Goal: Information Seeking & Learning: Check status

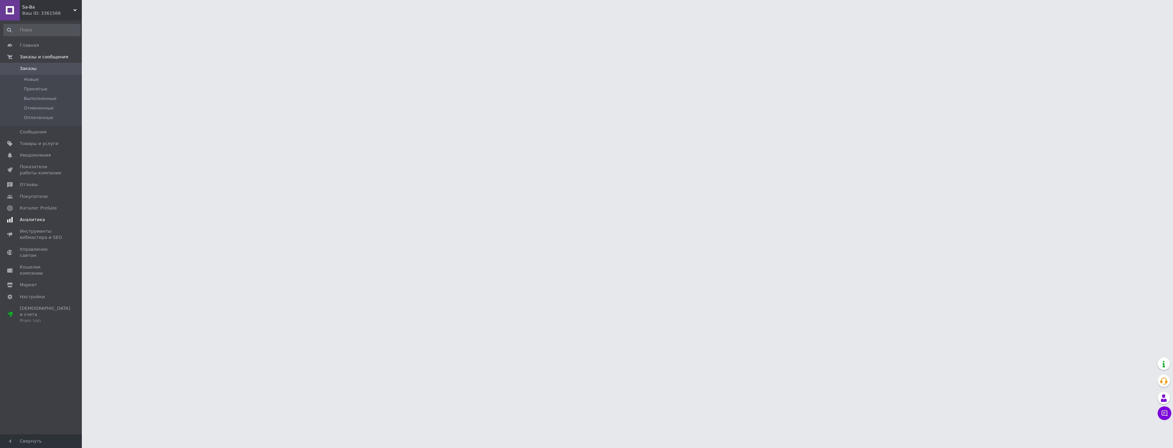
click at [40, 220] on span "Аналитика" at bounding box center [32, 220] width 25 height 6
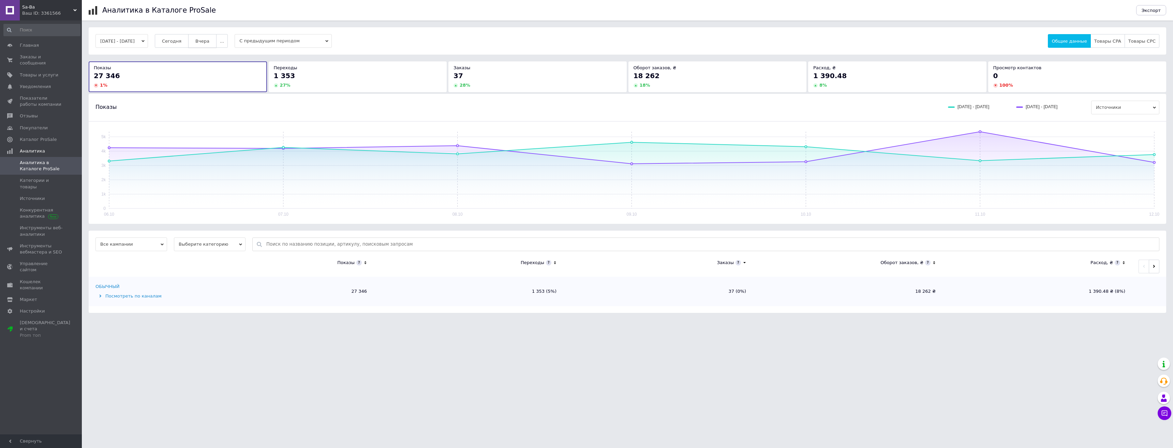
click at [209, 41] on span "Вчера" at bounding box center [202, 41] width 14 height 5
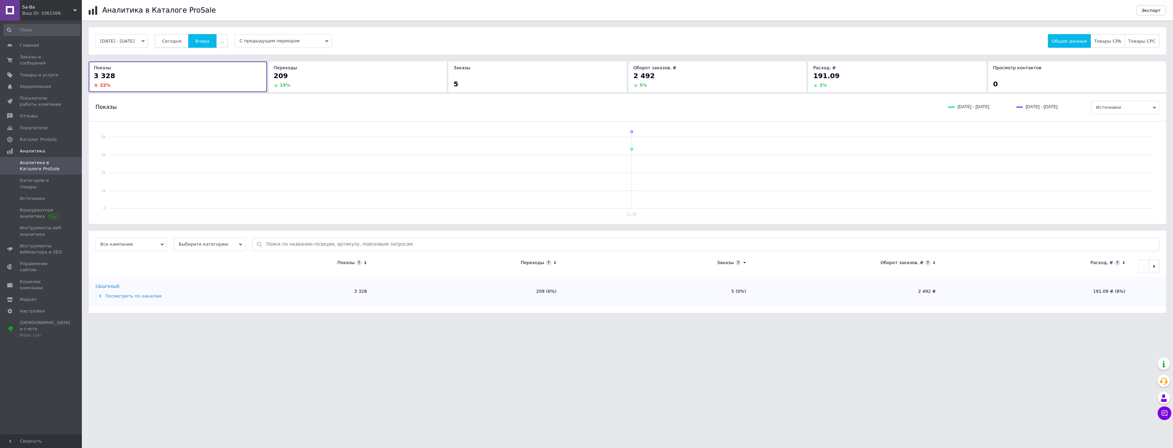
click at [181, 41] on span "Сегодня" at bounding box center [171, 41] width 19 height 5
click at [48, 57] on span "Заказы и сообщения" at bounding box center [41, 60] width 43 height 12
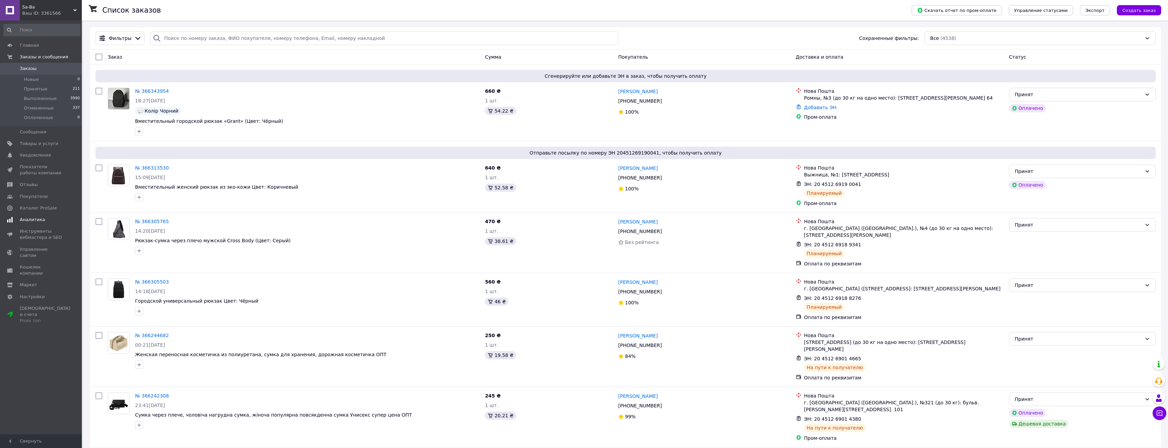
click at [35, 222] on span "Аналитика" at bounding box center [32, 220] width 25 height 6
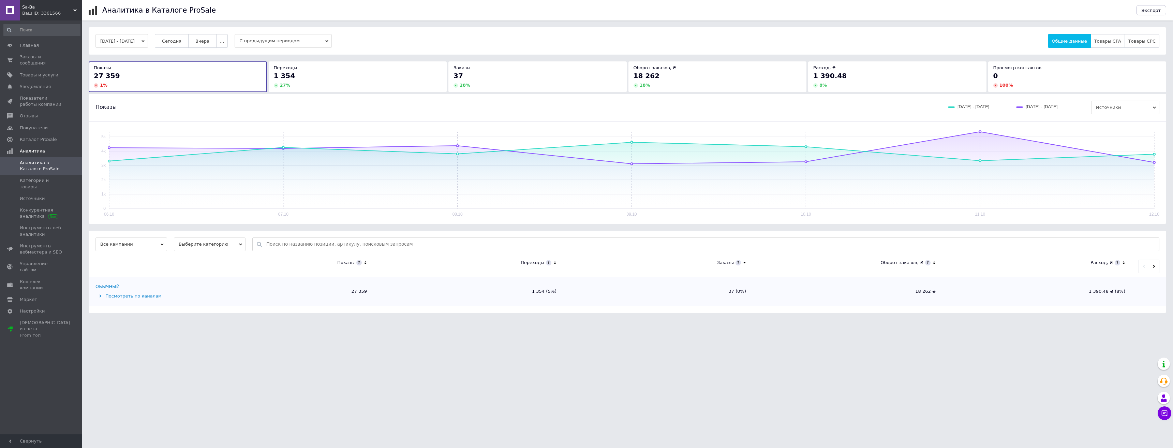
click at [209, 43] on span "Вчера" at bounding box center [202, 41] width 14 height 5
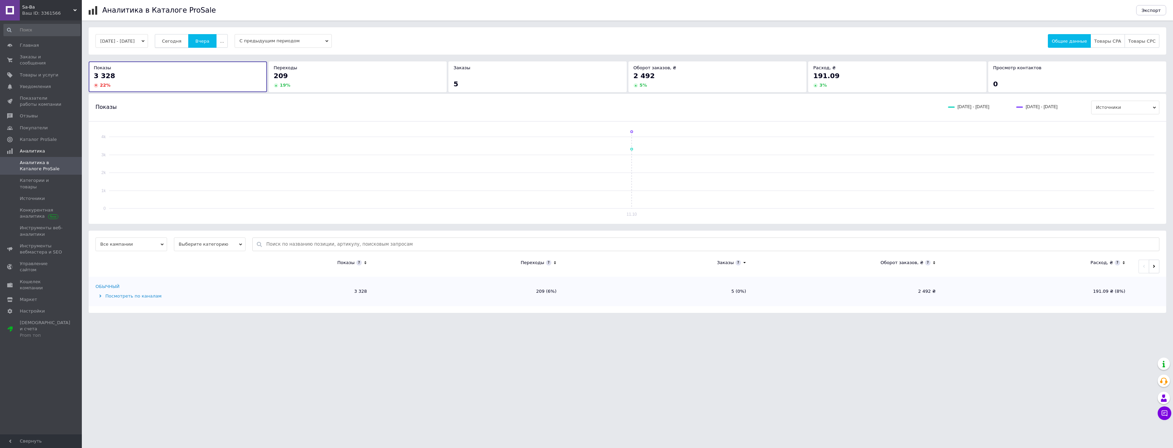
click at [181, 41] on span "Сегодня" at bounding box center [171, 41] width 19 height 5
click at [46, 56] on span "Заказы и сообщения" at bounding box center [41, 60] width 43 height 12
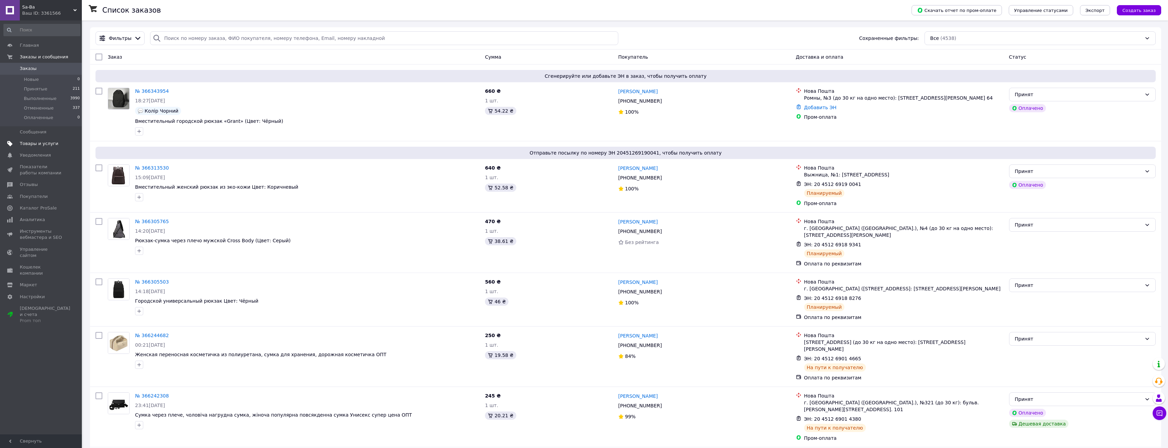
click at [40, 145] on span "Товары и услуги" at bounding box center [39, 144] width 39 height 6
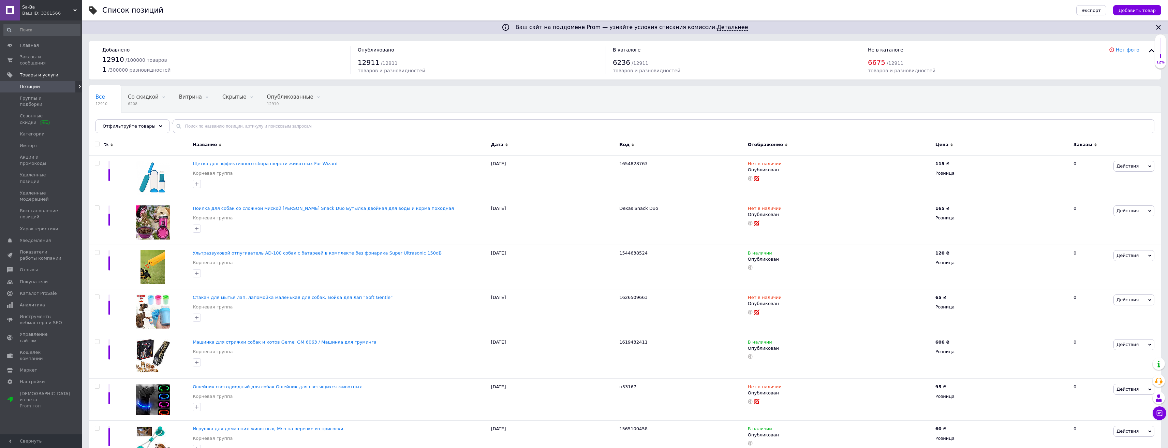
click at [159, 127] on icon at bounding box center [160, 126] width 3 height 3
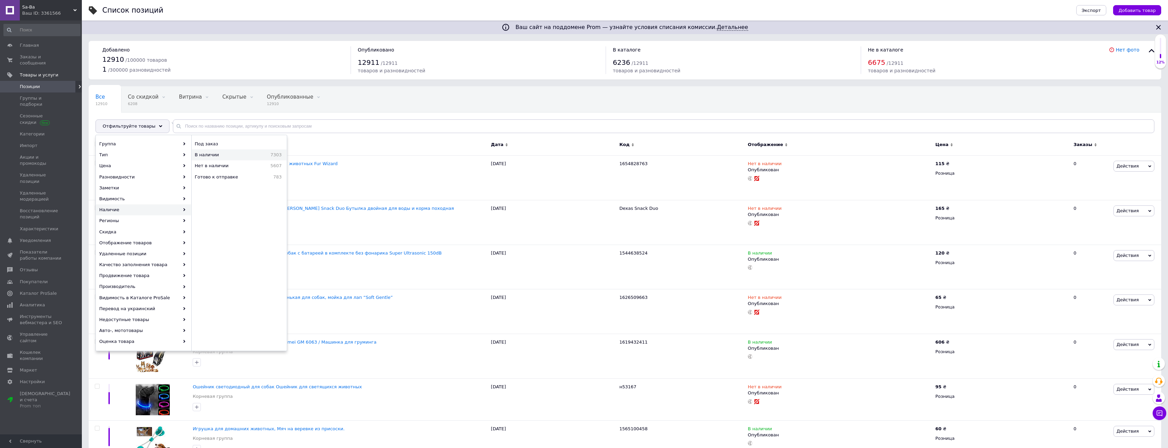
click at [196, 157] on span "В наличии" at bounding box center [222, 155] width 54 height 6
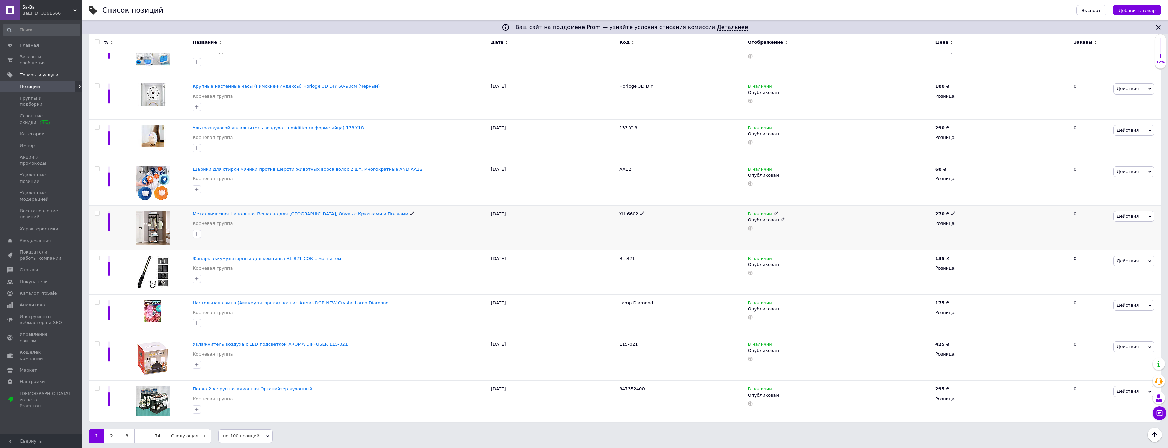
scroll to position [4137, 0]
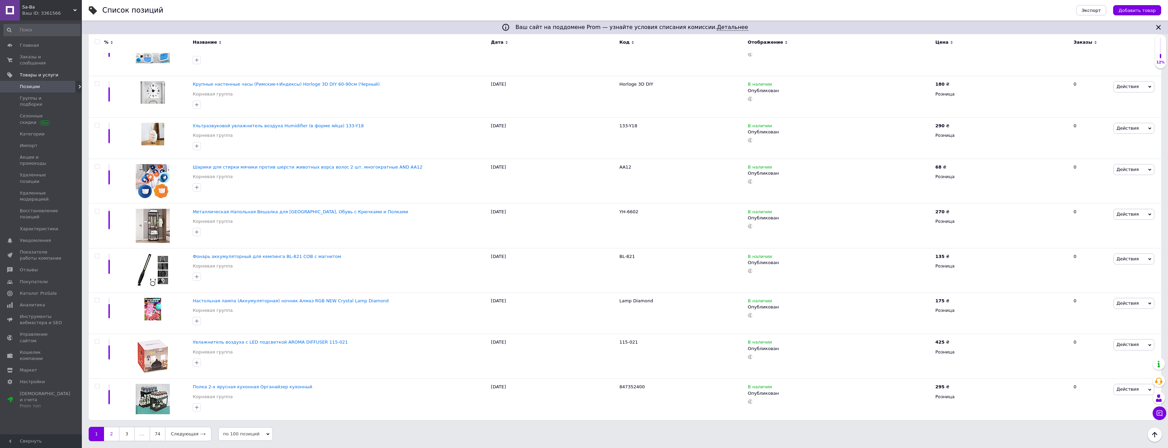
click at [112, 435] on link "2" at bounding box center [111, 434] width 15 height 14
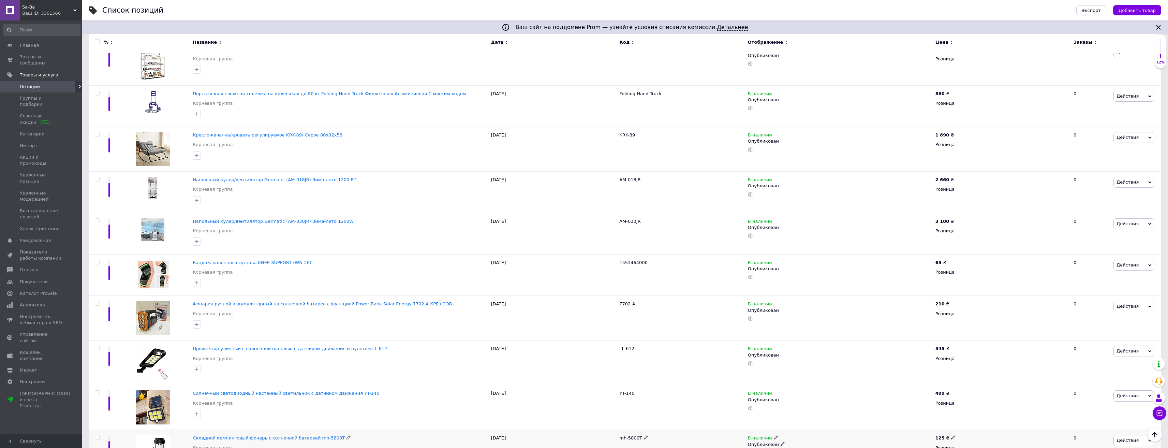
scroll to position [3999, 0]
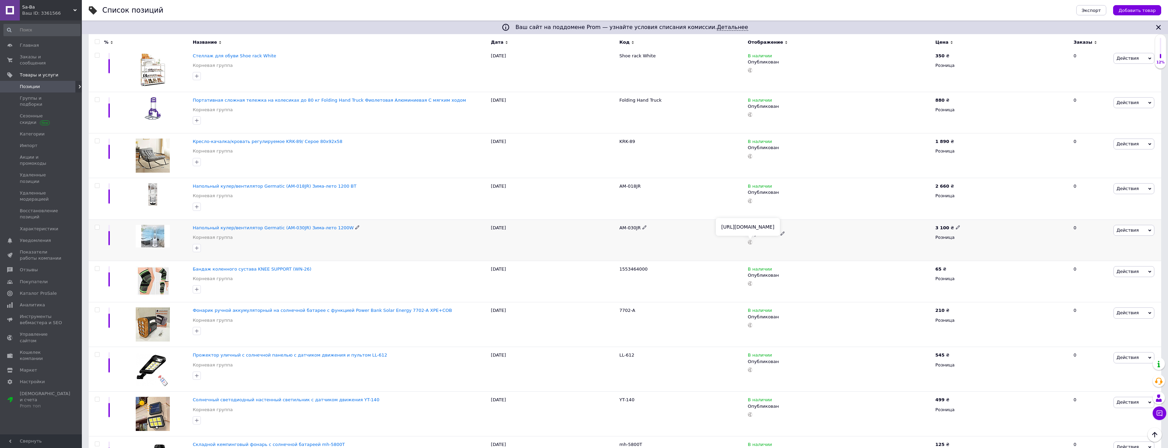
click at [751, 242] on use at bounding box center [750, 242] width 5 height 5
click at [43, 58] on span "Заказы и сообщения" at bounding box center [41, 60] width 43 height 12
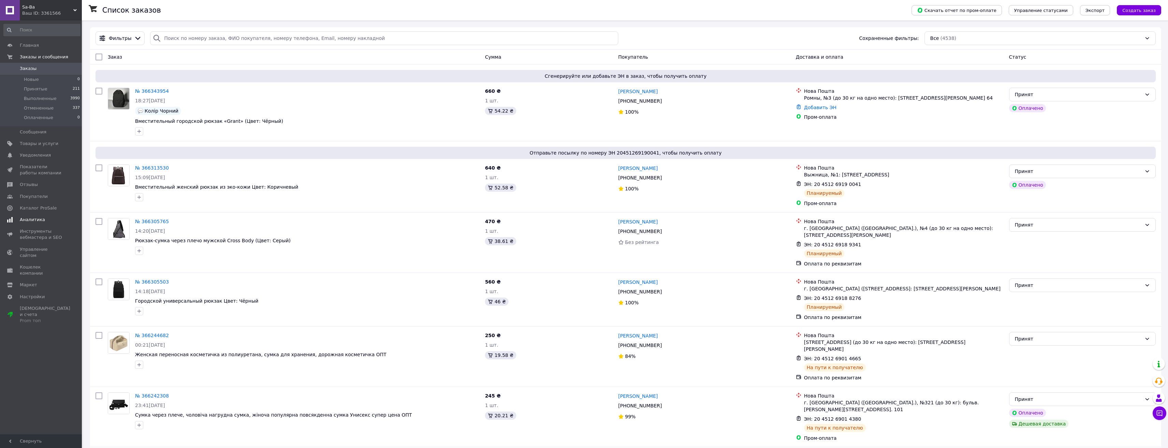
click at [39, 221] on span "Аналитика" at bounding box center [32, 220] width 25 height 6
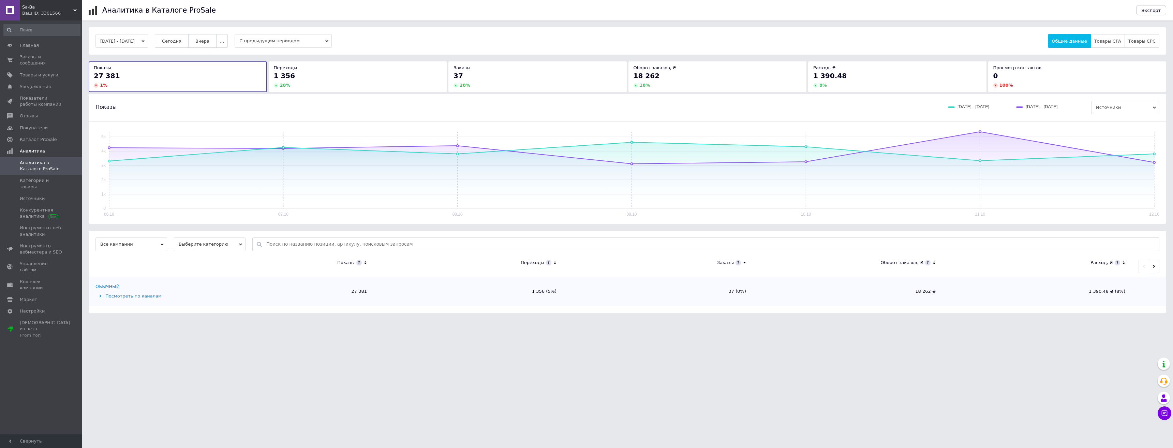
click at [209, 42] on span "Вчера" at bounding box center [202, 41] width 14 height 5
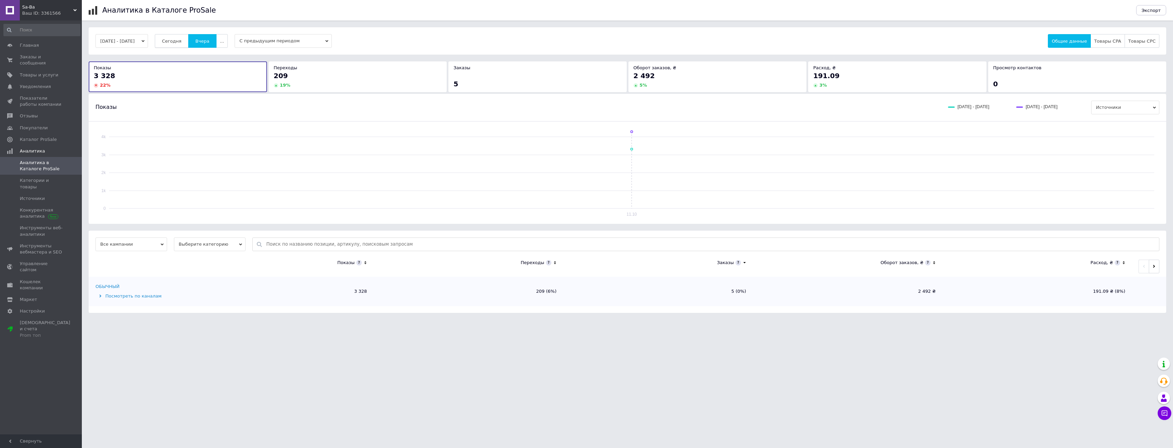
click at [181, 43] on span "Сегодня" at bounding box center [171, 41] width 19 height 5
click at [40, 56] on span "Заказы и сообщения" at bounding box center [41, 60] width 43 height 12
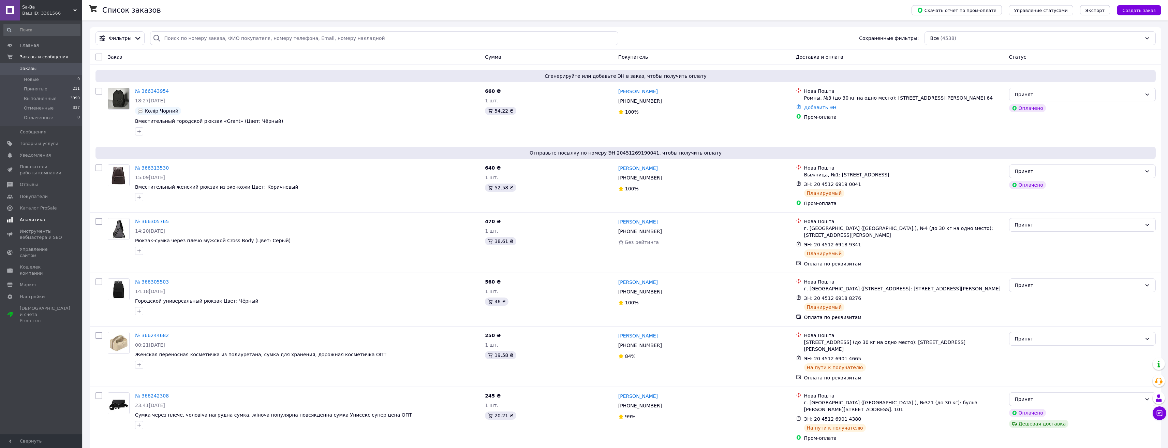
click at [32, 220] on span "Аналитика" at bounding box center [32, 220] width 25 height 6
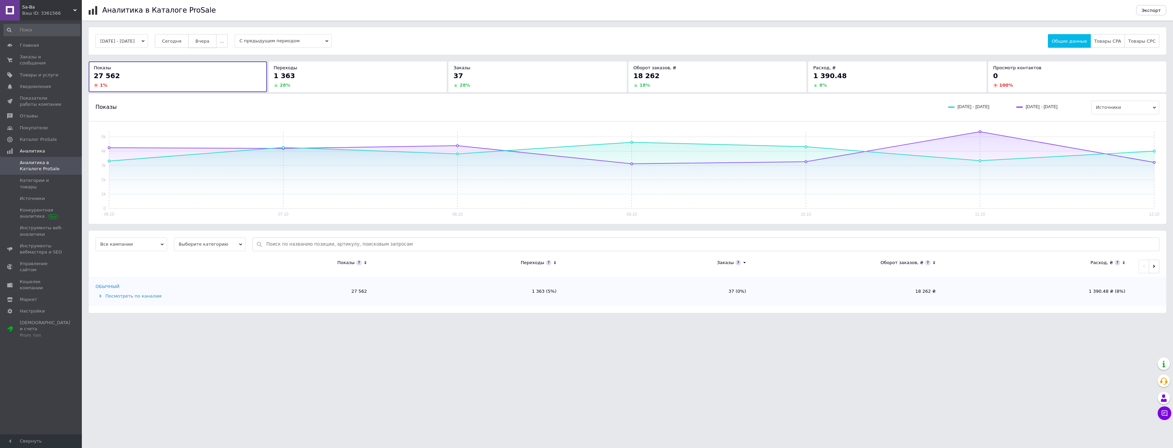
click at [209, 42] on span "Вчера" at bounding box center [202, 41] width 14 height 5
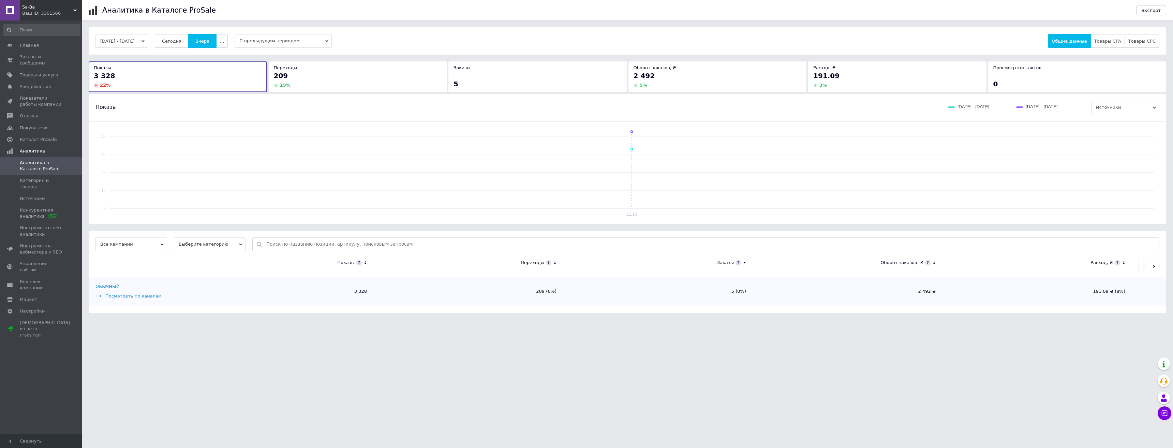
click at [179, 44] on button "Сегодня" at bounding box center [172, 41] width 34 height 14
click at [42, 55] on span "Заказы и сообщения" at bounding box center [41, 60] width 43 height 12
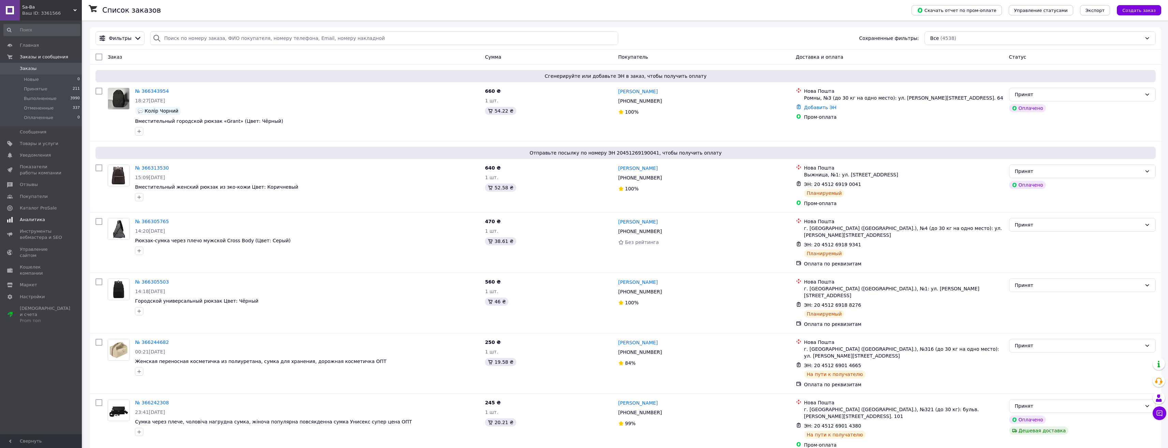
click at [30, 221] on span "Аналитика" at bounding box center [32, 220] width 25 height 6
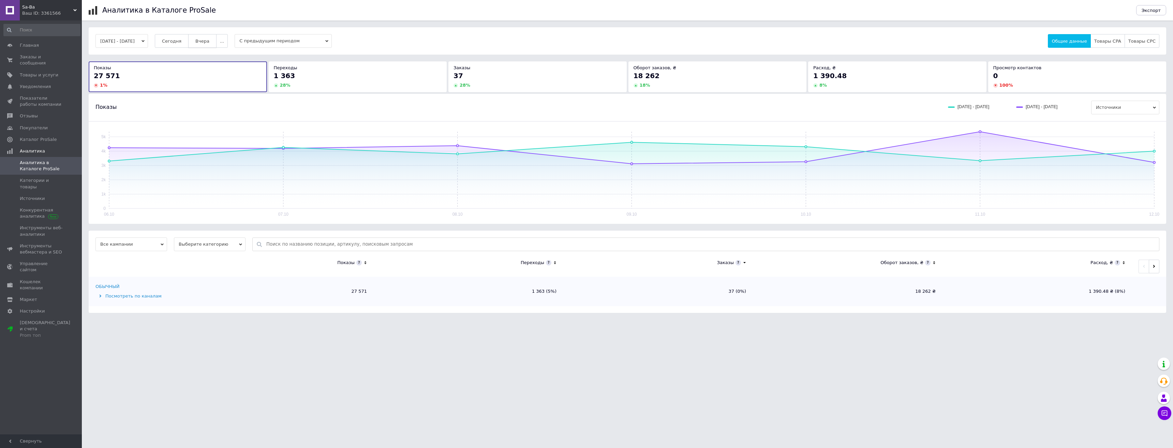
click at [217, 40] on button "Вчера" at bounding box center [202, 41] width 28 height 14
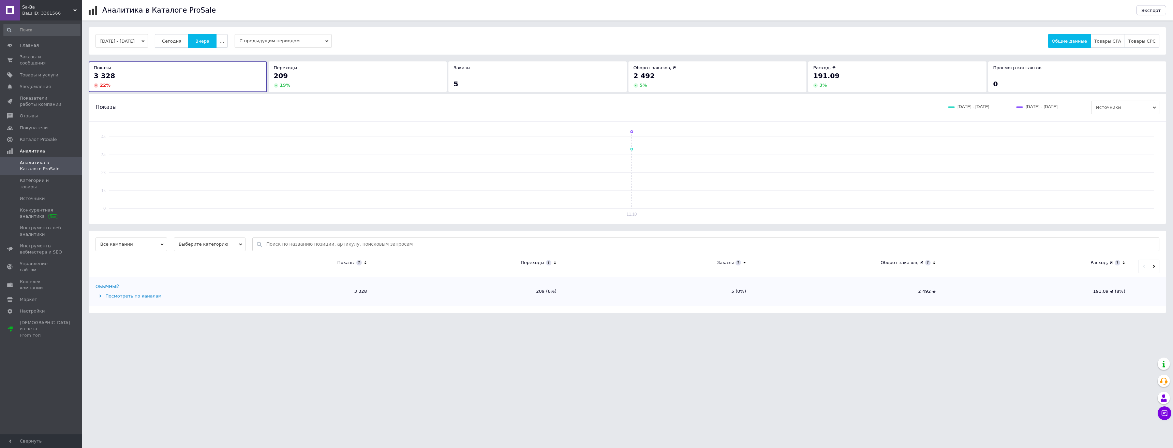
click at [179, 42] on span "Сегодня" at bounding box center [171, 41] width 19 height 5
click at [49, 56] on span "Заказы и сообщения" at bounding box center [41, 60] width 43 height 12
